Goal: Transaction & Acquisition: Book appointment/travel/reservation

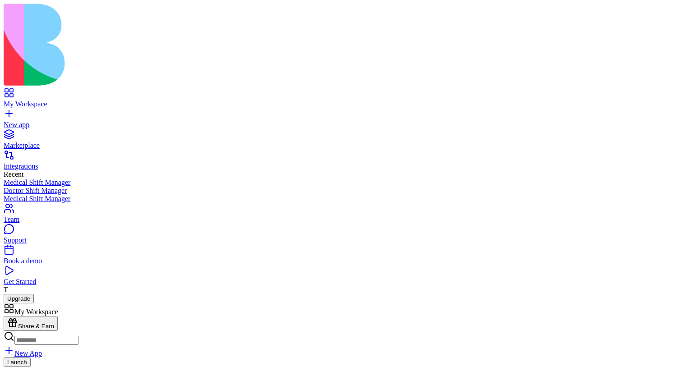
click at [83, 244] on link "Support" at bounding box center [341, 236] width 674 height 16
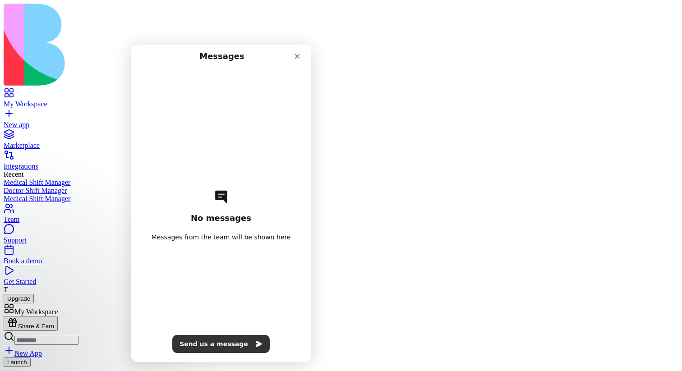
click at [83, 244] on link "Support" at bounding box center [341, 236] width 674 height 16
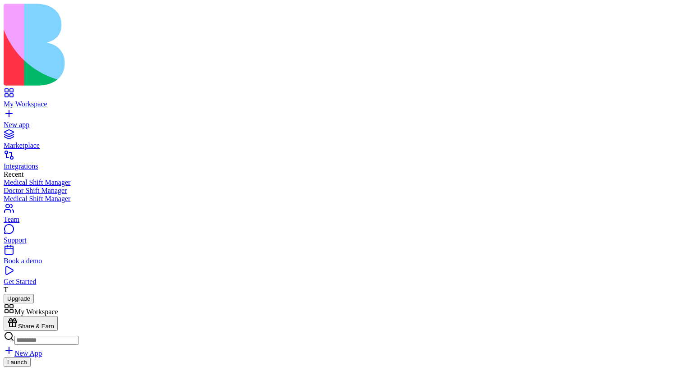
click at [83, 244] on link "Support" at bounding box center [341, 236] width 674 height 16
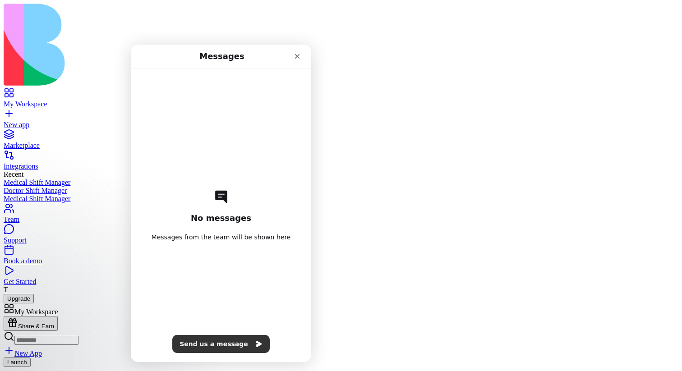
click at [83, 244] on link "Support" at bounding box center [341, 236] width 674 height 16
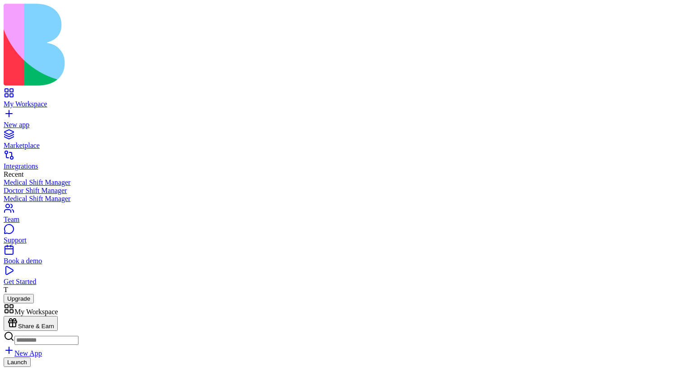
click at [83, 265] on div "Book a demo" at bounding box center [341, 261] width 674 height 8
click at [31, 265] on div "Book a demo" at bounding box center [341, 261] width 674 height 8
click at [61, 265] on div "Book a demo" at bounding box center [341, 261] width 674 height 8
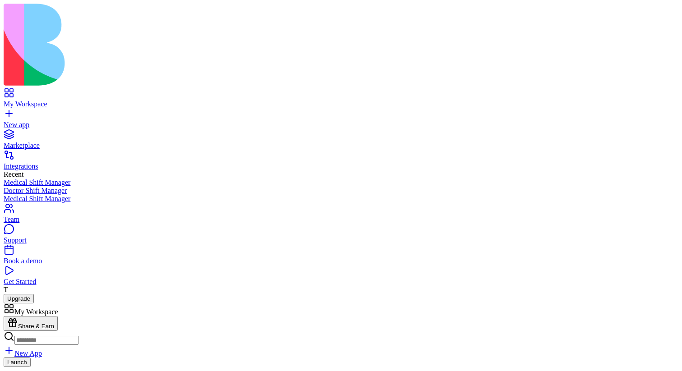
click at [34, 303] on button "Upgrade" at bounding box center [19, 298] width 30 height 9
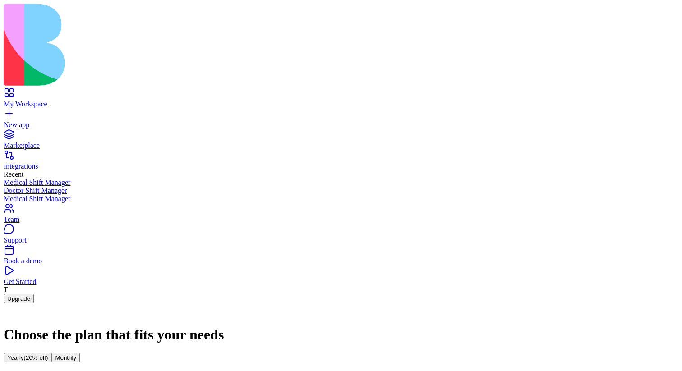
scroll to position [125, 0]
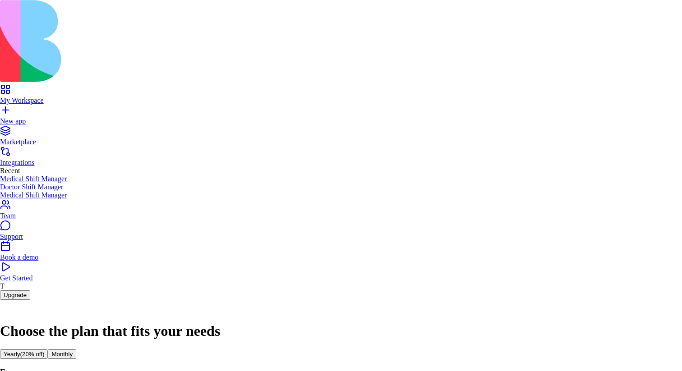
scroll to position [0, 0]
